Goal: Information Seeking & Learning: Learn about a topic

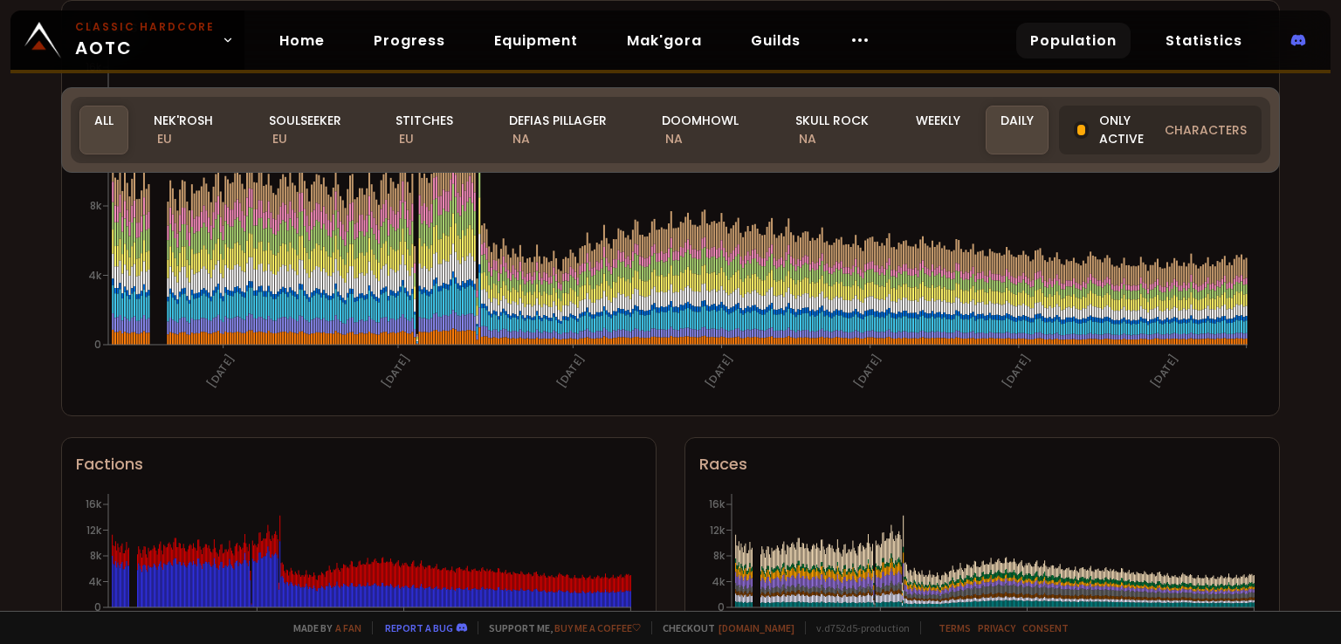
scroll to position [1135, 0]
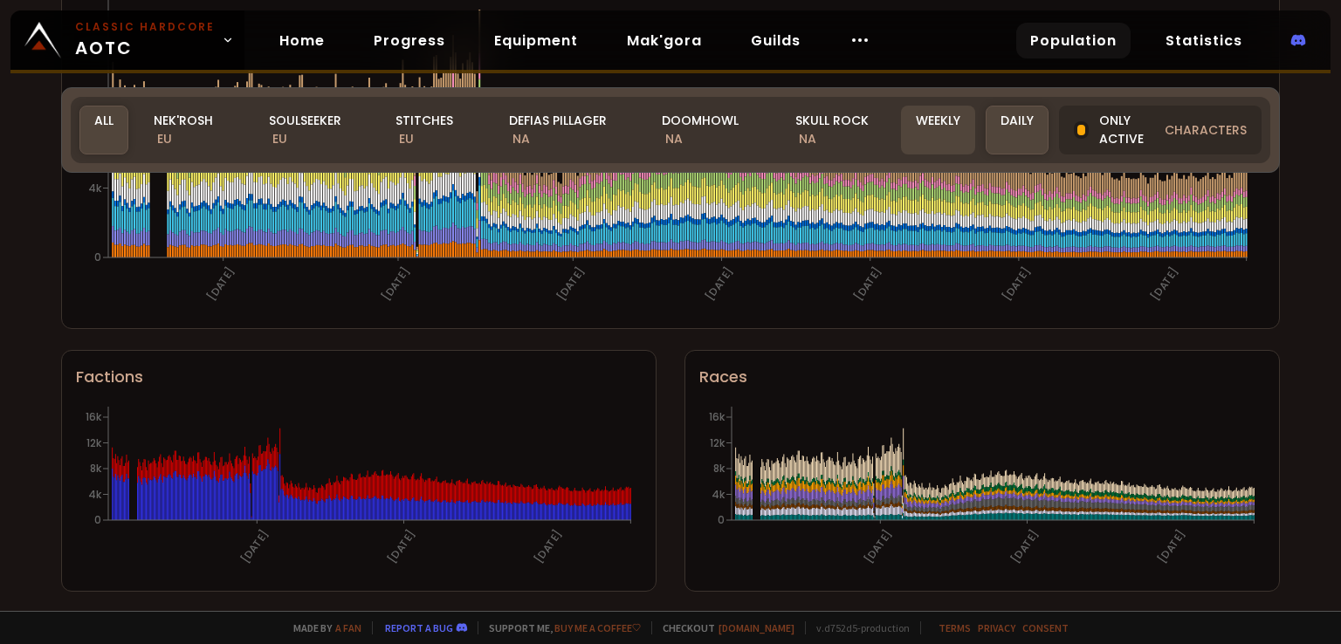
click at [943, 128] on div "Weekly" at bounding box center [938, 130] width 74 height 49
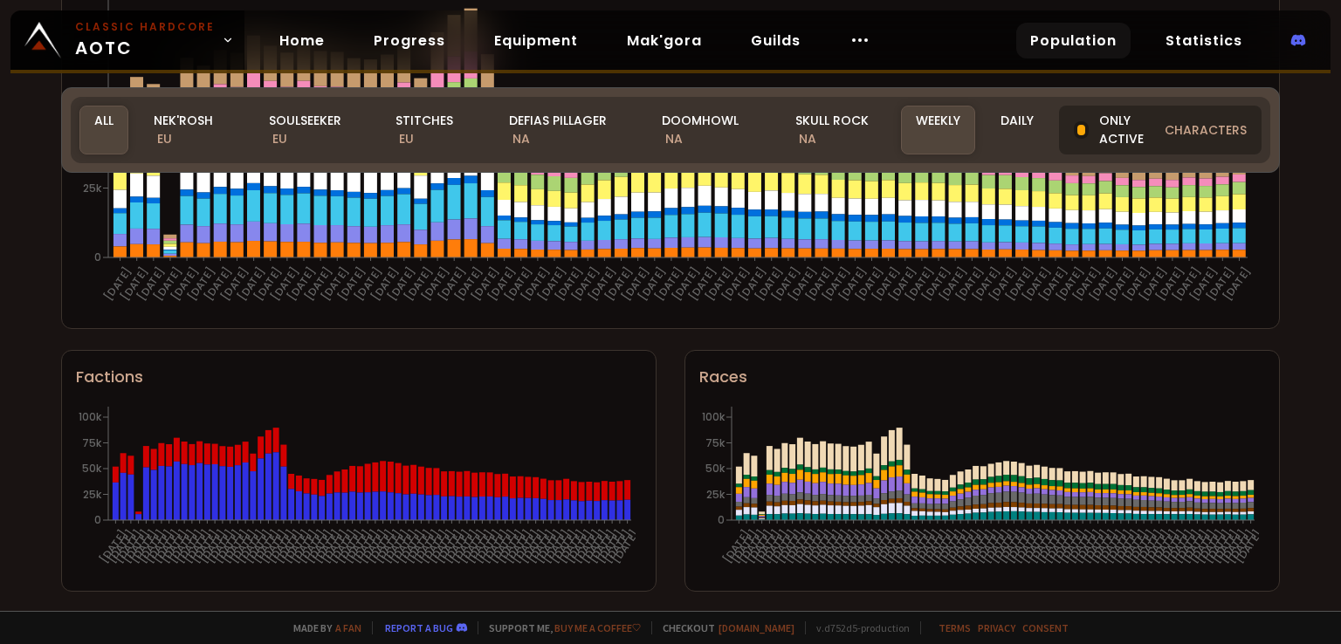
click at [1112, 122] on div "Only active characters" at bounding box center [1160, 130] width 202 height 49
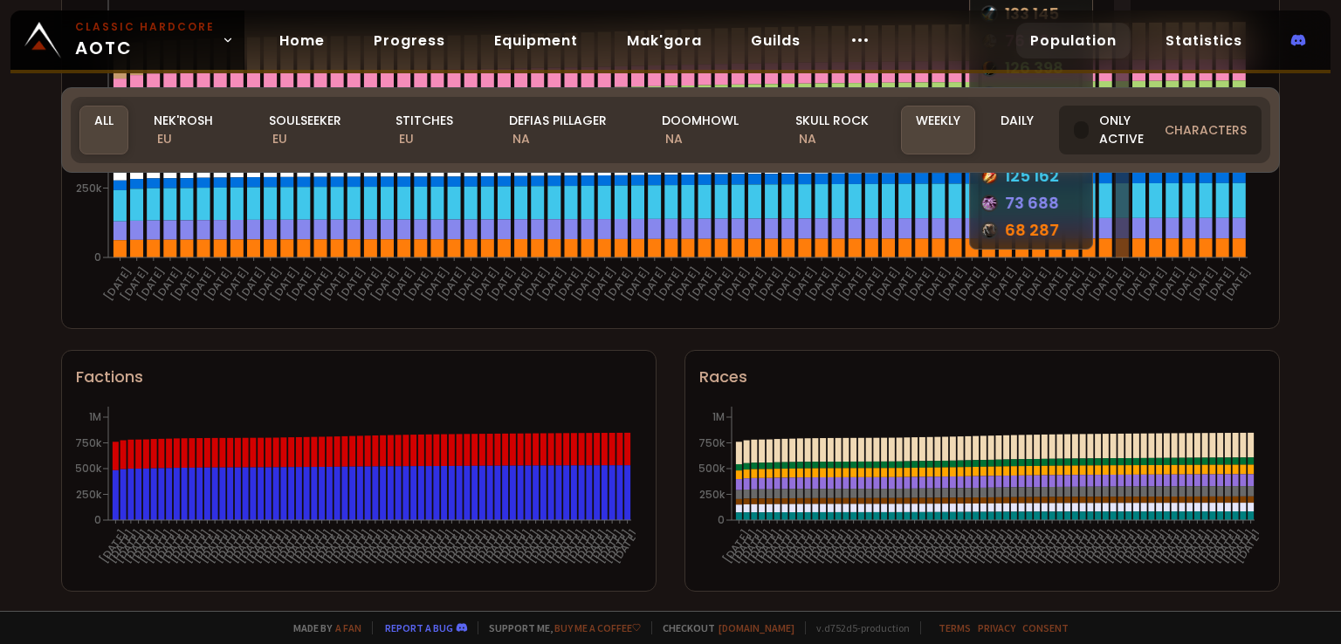
click at [1120, 125] on div "Only active characters" at bounding box center [1160, 130] width 202 height 49
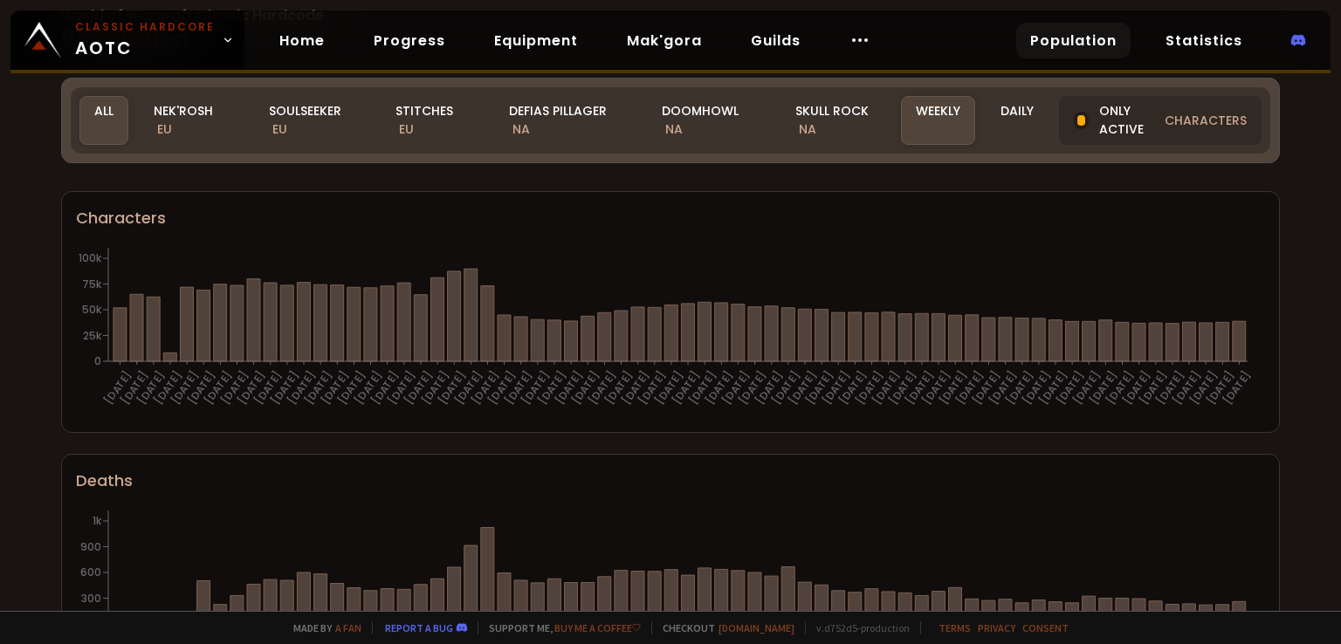
scroll to position [0, 0]
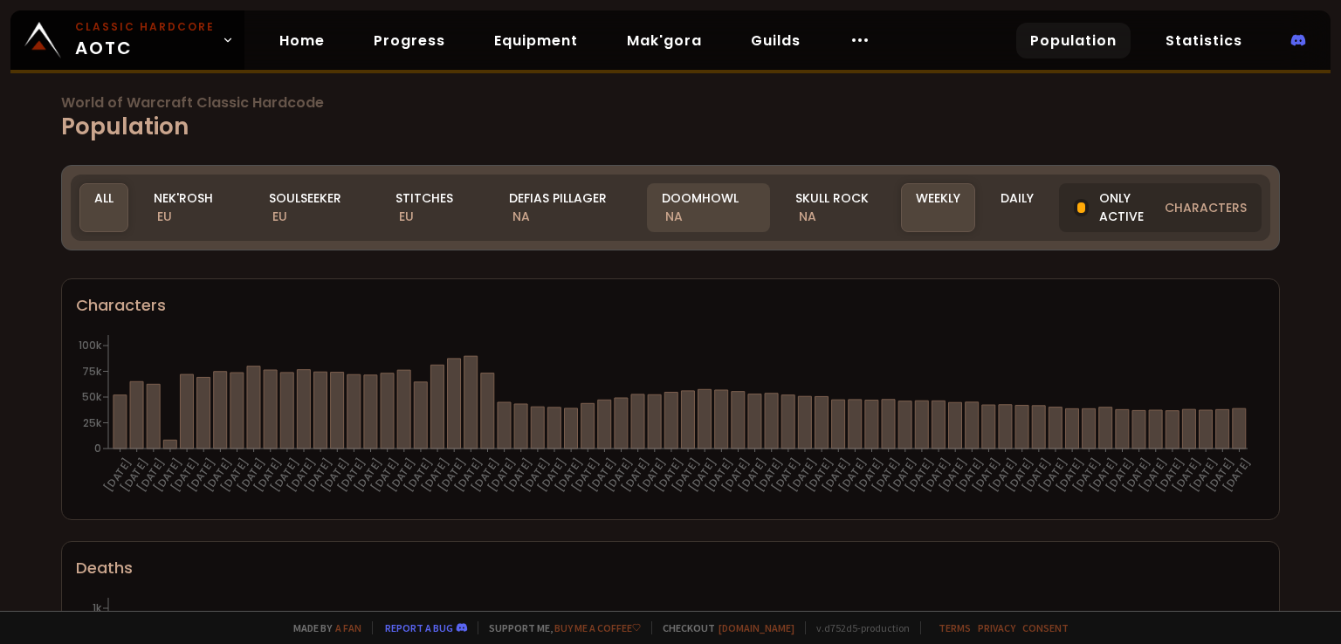
click at [688, 200] on div "Doomhowl NA" at bounding box center [708, 207] width 123 height 49
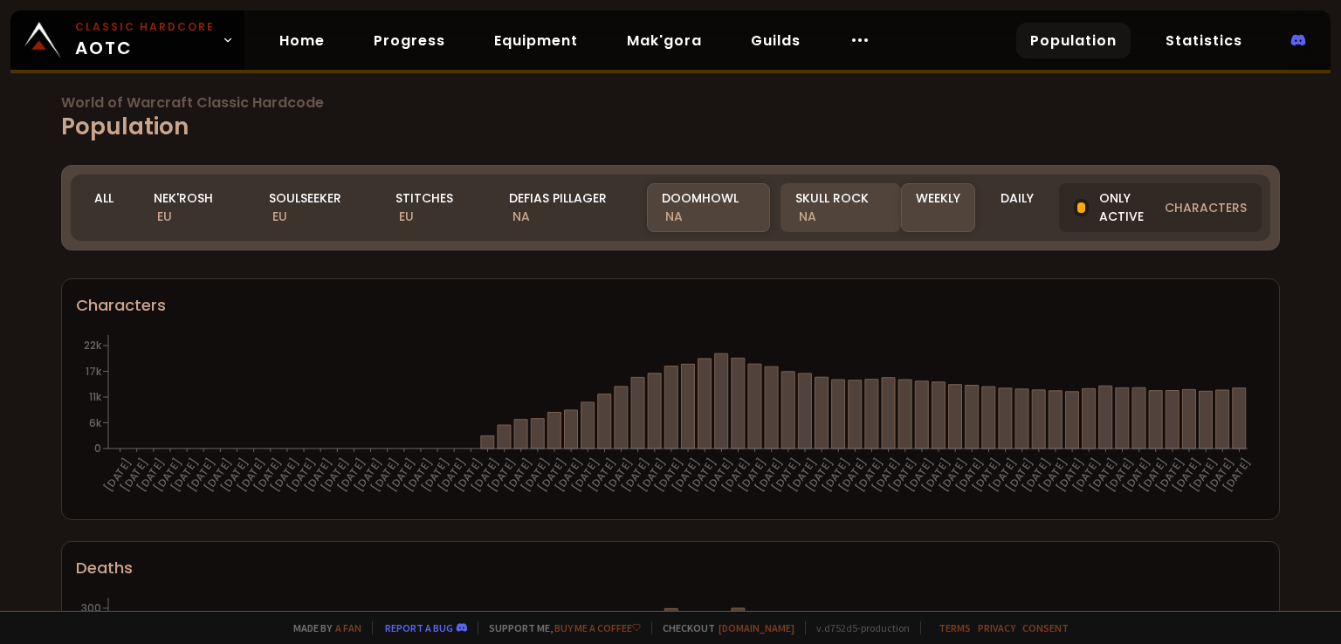
click at [811, 209] on div "Skull Rock NA" at bounding box center [840, 207] width 120 height 49
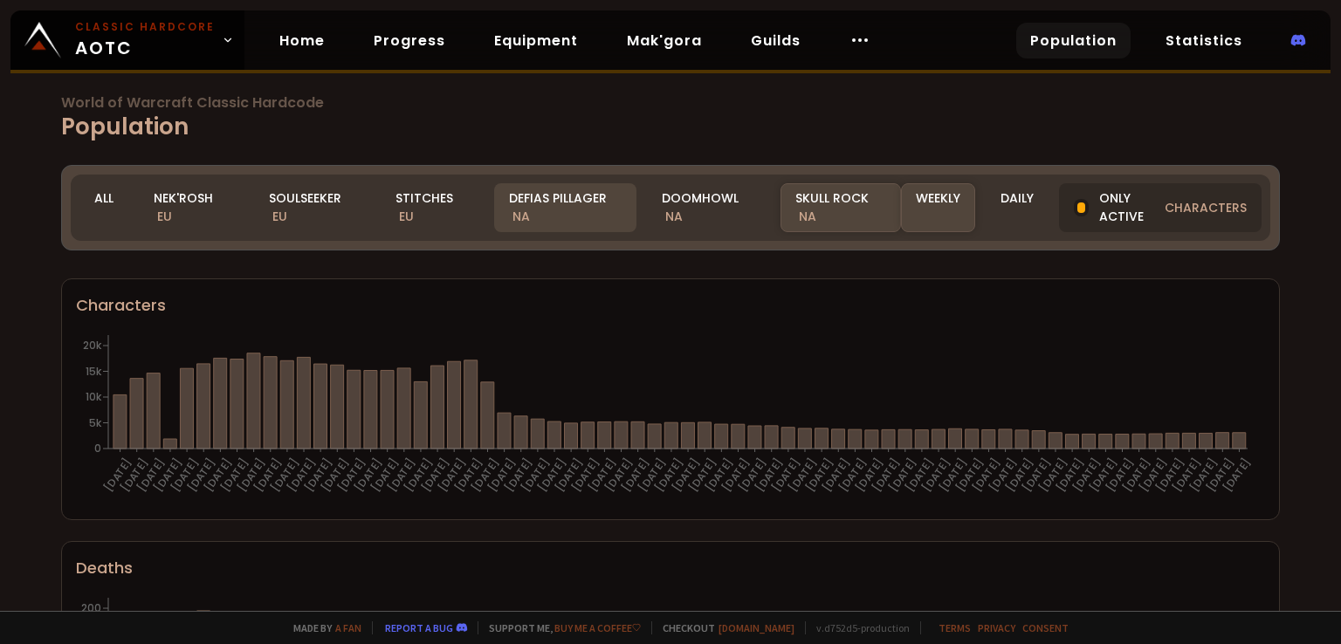
click at [575, 203] on div "Defias Pillager NA" at bounding box center [565, 207] width 142 height 49
click at [855, 217] on div "Skull Rock NA" at bounding box center [840, 207] width 120 height 49
click at [559, 194] on div "Defias Pillager NA" at bounding box center [565, 207] width 142 height 49
click at [802, 200] on div "Skull Rock NA" at bounding box center [840, 207] width 120 height 49
click at [407, 48] on link "Progress" at bounding box center [409, 41] width 99 height 36
